Goal: Transaction & Acquisition: Purchase product/service

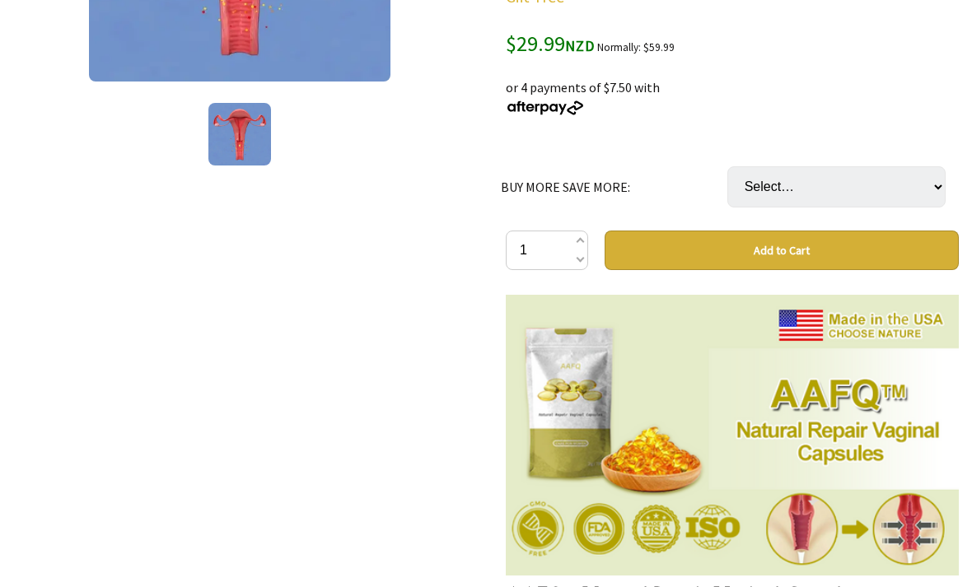
scroll to position [435, 0]
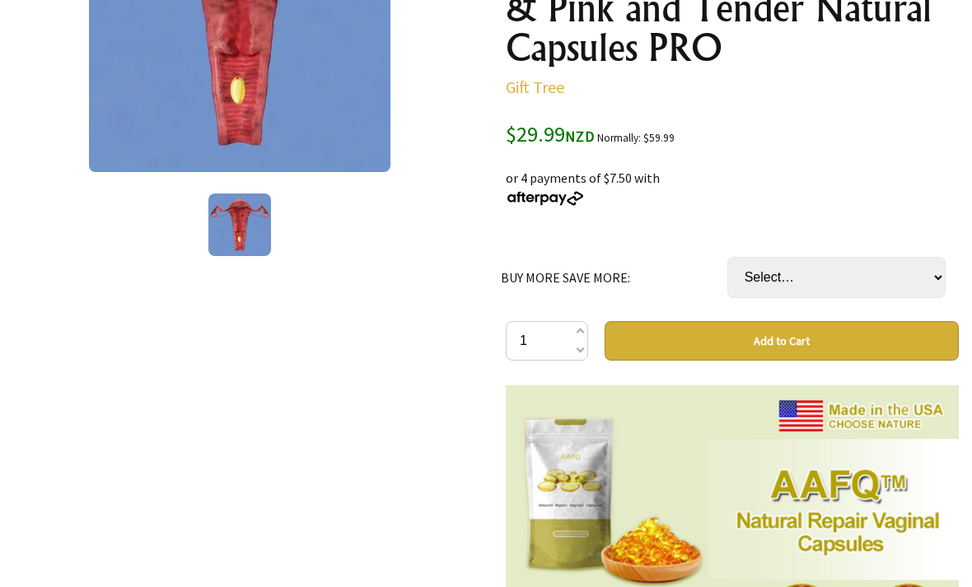
scroll to position [344, 0]
click at [925, 276] on select "Select… For 1 week (1 PACK) For 2 weeks (2 PACKS) 💰40%OFF💰 (+ $19.99) 🔥🔥COMPLET…" at bounding box center [836, 277] width 218 height 41
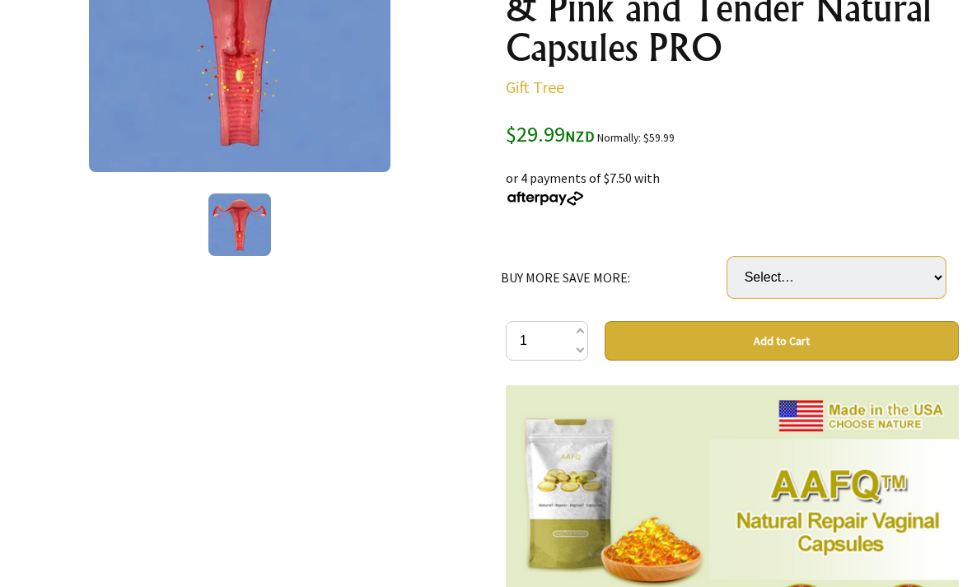
select select "🔥🔥COMPLETE TREATMENT (4 PACKS) 💰50%OFF💰"
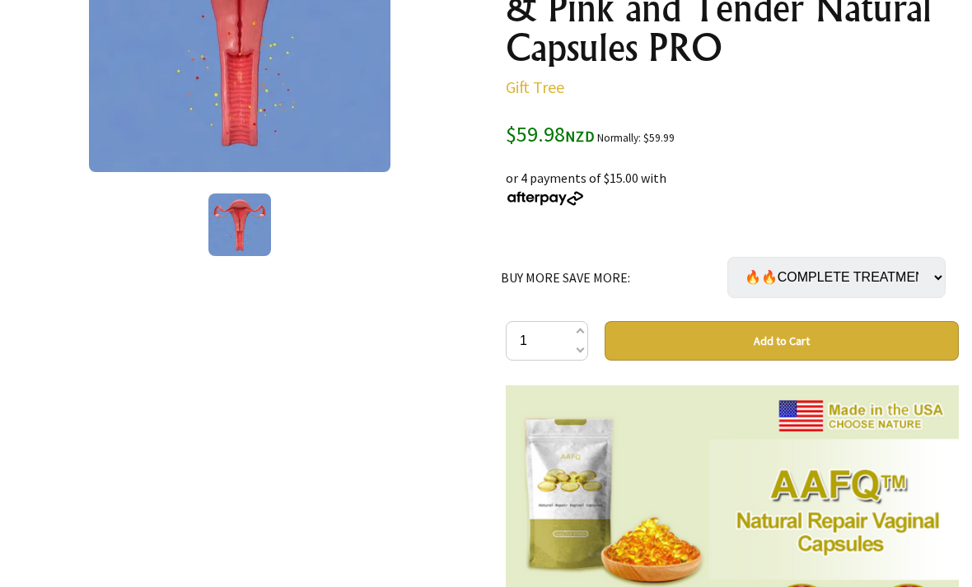
click at [745, 343] on button "Add to Cart" at bounding box center [782, 341] width 354 height 40
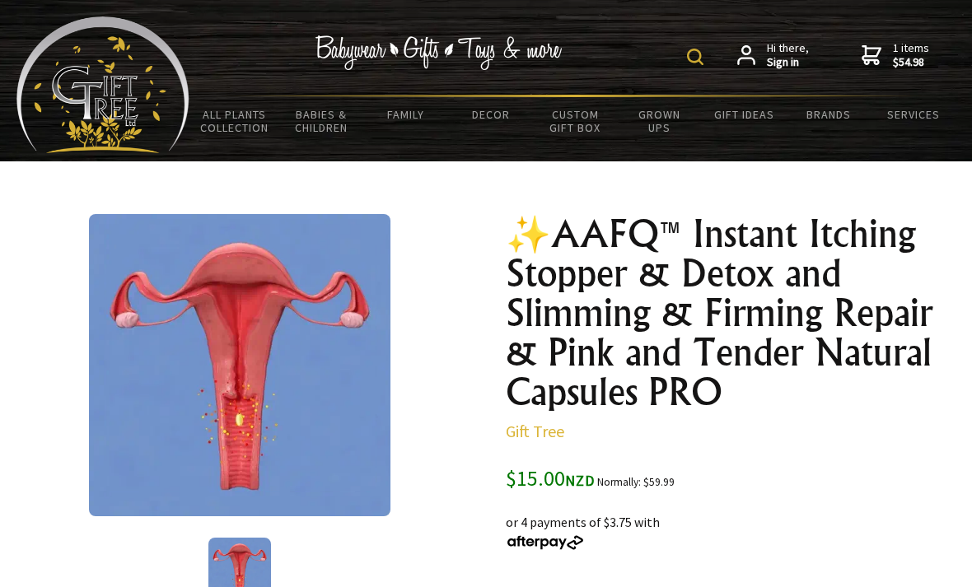
select select "🔥🔥COMPLETE TREATMENT (4 PACKS) 💰50%OFF💰"
